Goal: Task Accomplishment & Management: Complete application form

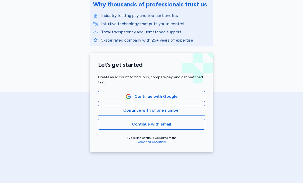
scroll to position [74, 0]
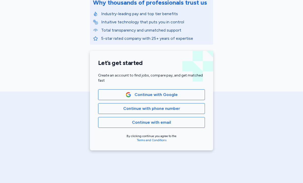
click at [184, 94] on span "Continue with Google" at bounding box center [152, 95] width 98 height 6
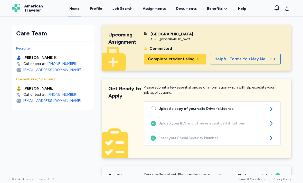
click at [190, 61] on span "Complete credentialing" at bounding box center [171, 59] width 47 height 6
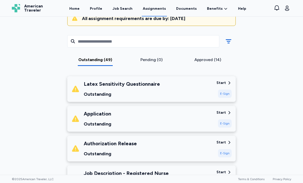
scroll to position [59, 0]
click at [223, 82] on div "Start" at bounding box center [222, 82] width 10 height 5
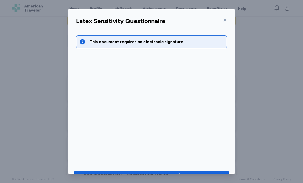
scroll to position [0, 0]
click at [174, 174] on div "Go to document to sign" at bounding box center [151, 177] width 61 height 7
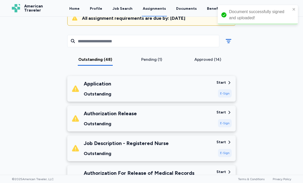
scroll to position [0, 0]
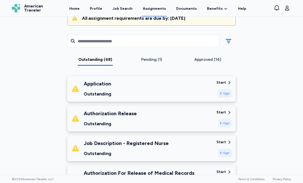
click at [227, 94] on div "E-Sign" at bounding box center [225, 93] width 14 height 8
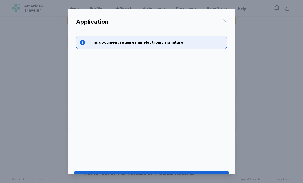
click at [164, 174] on div "Go to document to sign" at bounding box center [146, 177] width 51 height 7
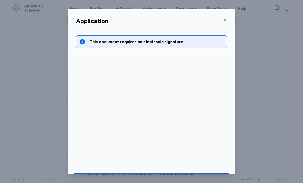
scroll to position [0, 0]
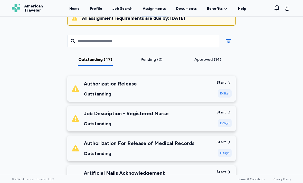
click at [230, 95] on div "E-Sign" at bounding box center [225, 93] width 14 height 8
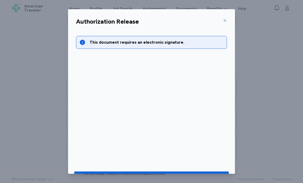
click at [160, 174] on div "Go to document to sign" at bounding box center [146, 177] width 51 height 7
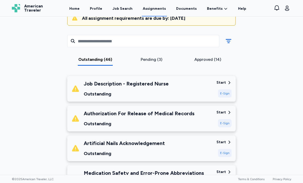
click at [225, 93] on div "E-Sign" at bounding box center [225, 93] width 14 height 8
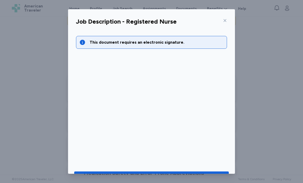
click at [171, 176] on div "Go to document to sign" at bounding box center [146, 177] width 51 height 7
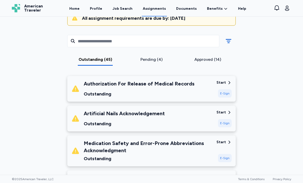
click at [223, 94] on div "E-Sign" at bounding box center [225, 93] width 14 height 8
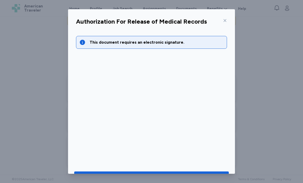
click at [164, 175] on div "Go to document to sign" at bounding box center [146, 177] width 51 height 7
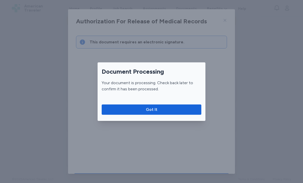
click at [180, 109] on span "Got It" at bounding box center [152, 110] width 92 height 6
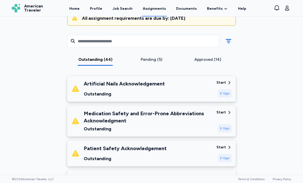
click at [226, 93] on div "E-Sign" at bounding box center [225, 93] width 14 height 8
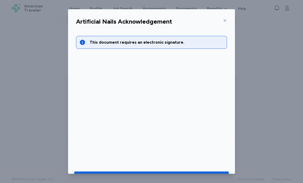
click at [203, 176] on span "Go to document to sign" at bounding box center [151, 177] width 147 height 7
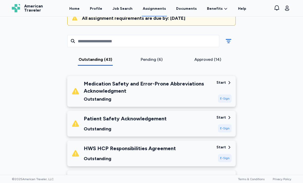
click at [227, 100] on div "E-Sign" at bounding box center [225, 99] width 14 height 8
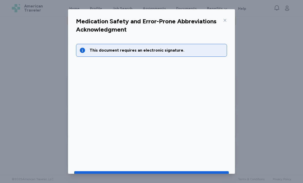
click at [173, 176] on div "Go to document to sign" at bounding box center [151, 177] width 61 height 7
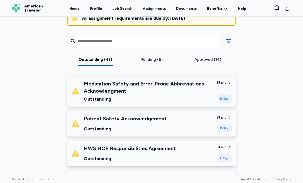
click at [227, 98] on div "E-Sign" at bounding box center [225, 99] width 14 height 8
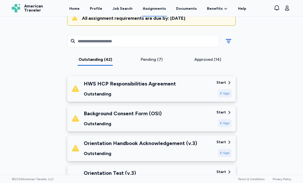
click at [225, 94] on div "E-Sign" at bounding box center [225, 93] width 14 height 8
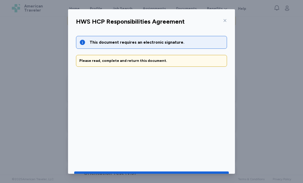
click at [171, 175] on div "Go to document to sign" at bounding box center [146, 177] width 51 height 7
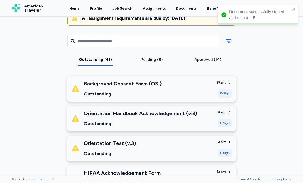
click at [225, 92] on div "E-Sign" at bounding box center [225, 93] width 14 height 8
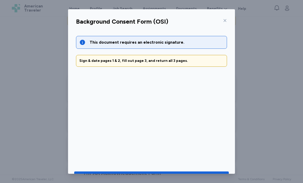
click at [197, 172] on button "Go to document to sign" at bounding box center [151, 177] width 155 height 11
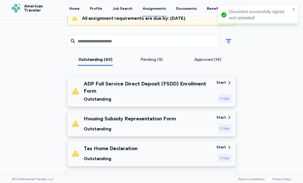
click at [228, 98] on div "E-Sign" at bounding box center [225, 99] width 14 height 8
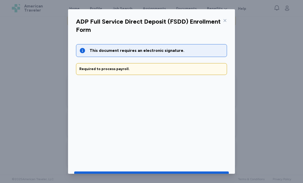
click at [164, 176] on div "Go to document to sign" at bounding box center [146, 177] width 51 height 7
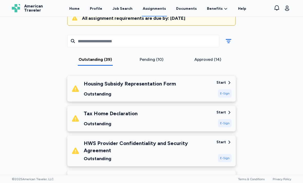
click at [227, 92] on div "E-Sign" at bounding box center [225, 93] width 14 height 8
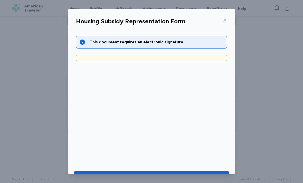
click at [157, 174] on div "Go to document to sign" at bounding box center [146, 177] width 51 height 7
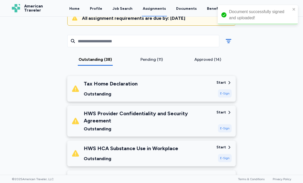
click at [229, 93] on div "E-Sign" at bounding box center [225, 93] width 14 height 8
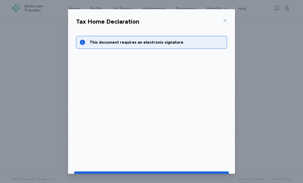
click at [184, 175] on span "Go to document to sign" at bounding box center [151, 177] width 147 height 7
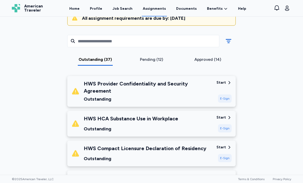
click at [226, 95] on div "E-Sign" at bounding box center [225, 99] width 14 height 8
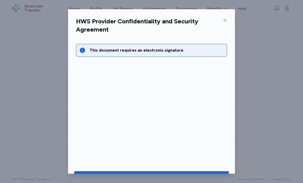
click at [167, 174] on div "Go to document to sign" at bounding box center [146, 177] width 51 height 7
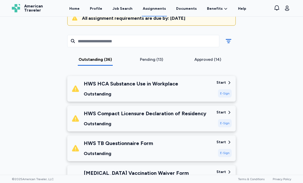
click at [227, 94] on div "E-Sign" at bounding box center [225, 93] width 14 height 8
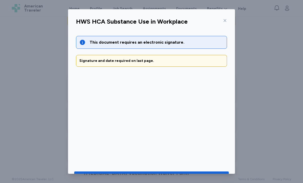
click at [189, 174] on span "Go to document to sign" at bounding box center [151, 177] width 147 height 7
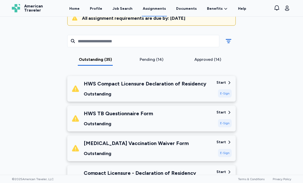
click at [226, 93] on div "E-Sign" at bounding box center [225, 93] width 14 height 8
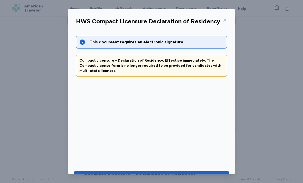
click at [168, 174] on div "Go to document to sign" at bounding box center [146, 177] width 51 height 7
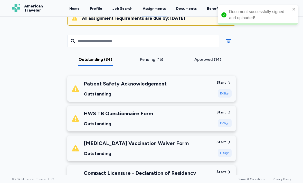
click at [227, 92] on div "E-Sign" at bounding box center [225, 93] width 14 height 8
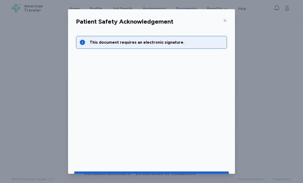
click at [172, 176] on div "Go to document to sign" at bounding box center [151, 177] width 61 height 7
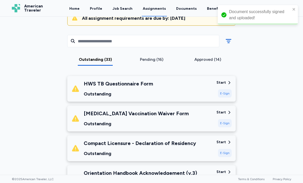
click at [227, 92] on div "E-Sign" at bounding box center [225, 93] width 14 height 8
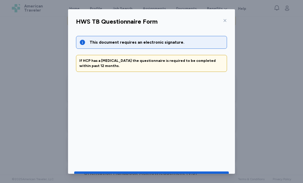
click at [166, 176] on div "Go to document to sign" at bounding box center [146, 177] width 51 height 7
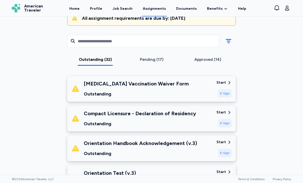
click at [227, 96] on div "E-Sign" at bounding box center [225, 93] width 14 height 8
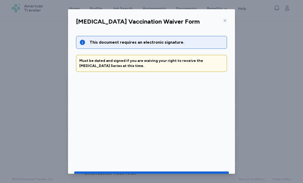
click at [149, 176] on div "Go to document to sign" at bounding box center [146, 177] width 51 height 7
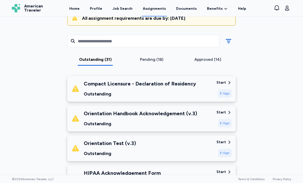
click at [226, 94] on div "E-Sign" at bounding box center [225, 93] width 14 height 8
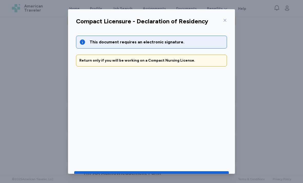
click at [159, 174] on div "Go to document to sign" at bounding box center [146, 177] width 51 height 7
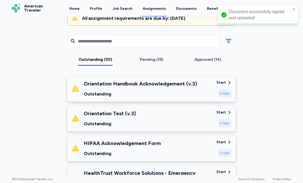
click at [228, 95] on div "E-Sign" at bounding box center [225, 93] width 14 height 8
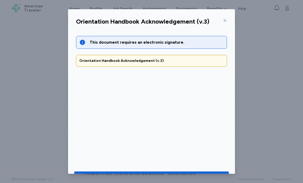
click at [181, 176] on icon "button" at bounding box center [178, 177] width 7 height 7
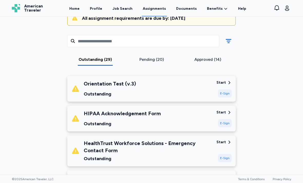
click at [227, 92] on div "E-Sign" at bounding box center [225, 93] width 14 height 8
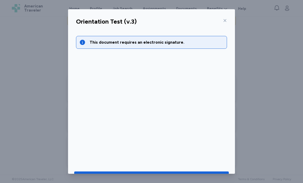
click at [190, 175] on span "Go to document to sign" at bounding box center [151, 177] width 147 height 7
